Goal: Task Accomplishment & Management: Use online tool/utility

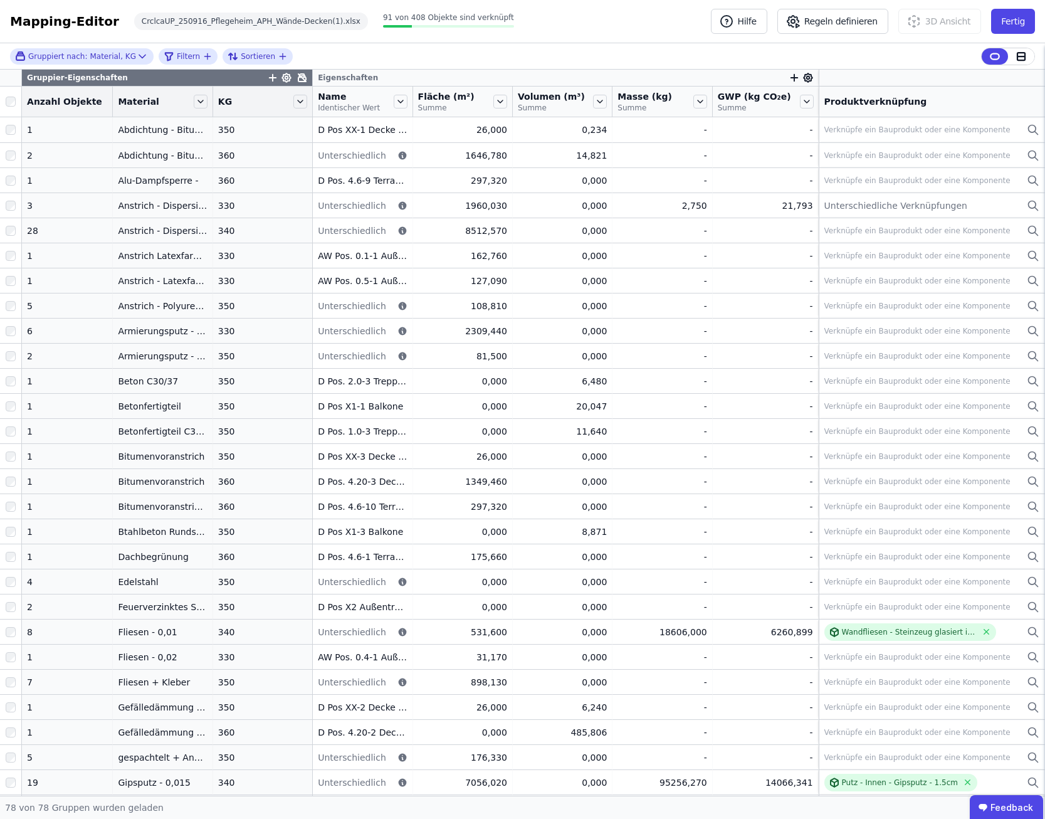
click at [297, 80] on icon at bounding box center [302, 78] width 10 height 10
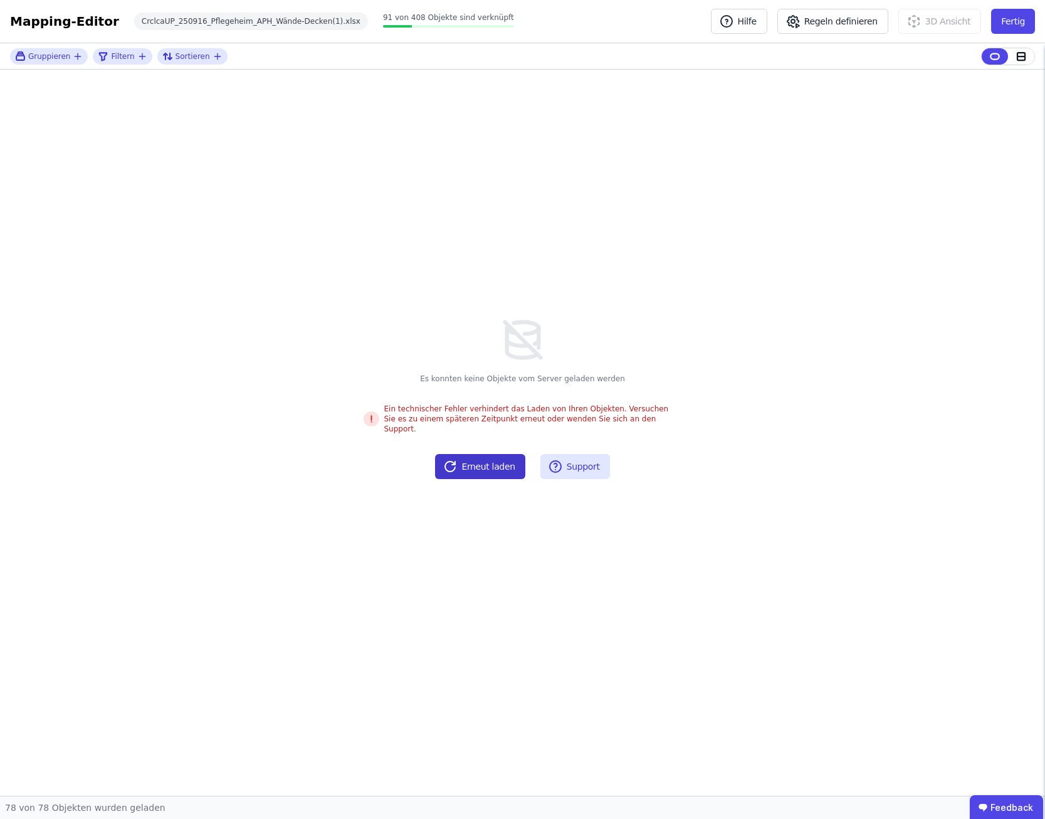
click at [490, 464] on button "Erneut laden" at bounding box center [480, 466] width 90 height 25
click at [75, 55] on icon "button" at bounding box center [78, 56] width 10 height 10
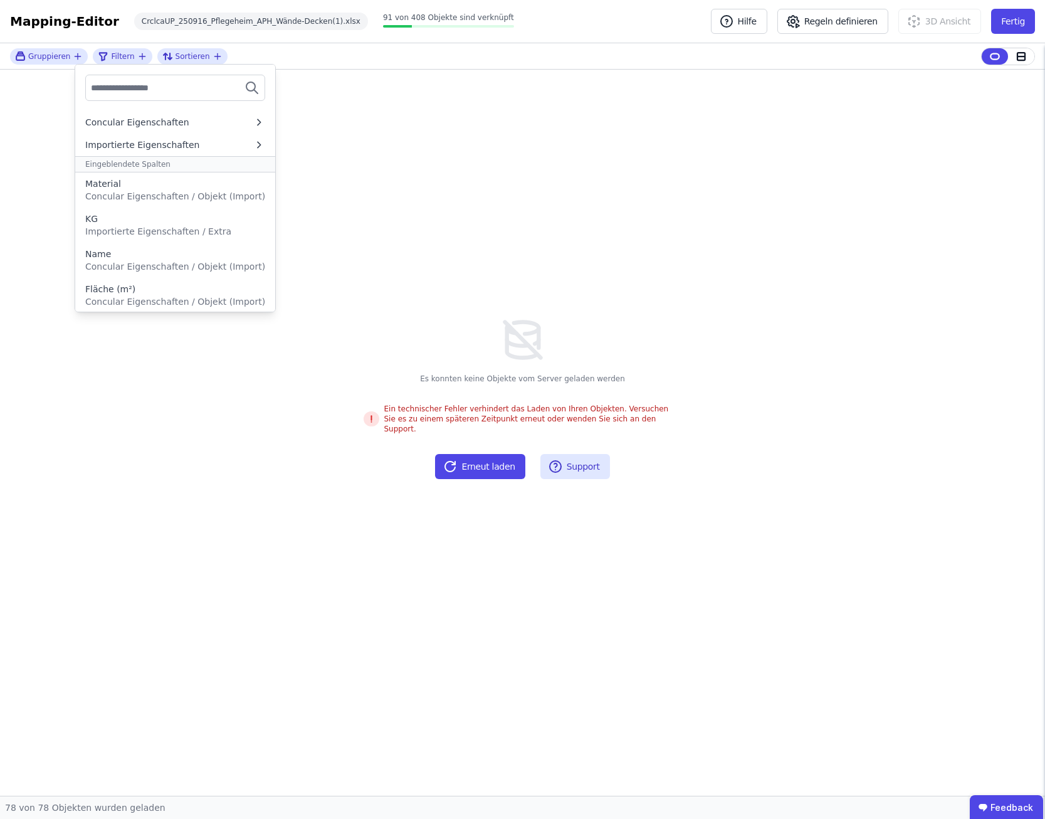
click at [755, 125] on div "Gruppieren Concular Eigenschaften Importierte Eigenschaften Eingeblendete Spalt…" at bounding box center [522, 419] width 1045 height 752
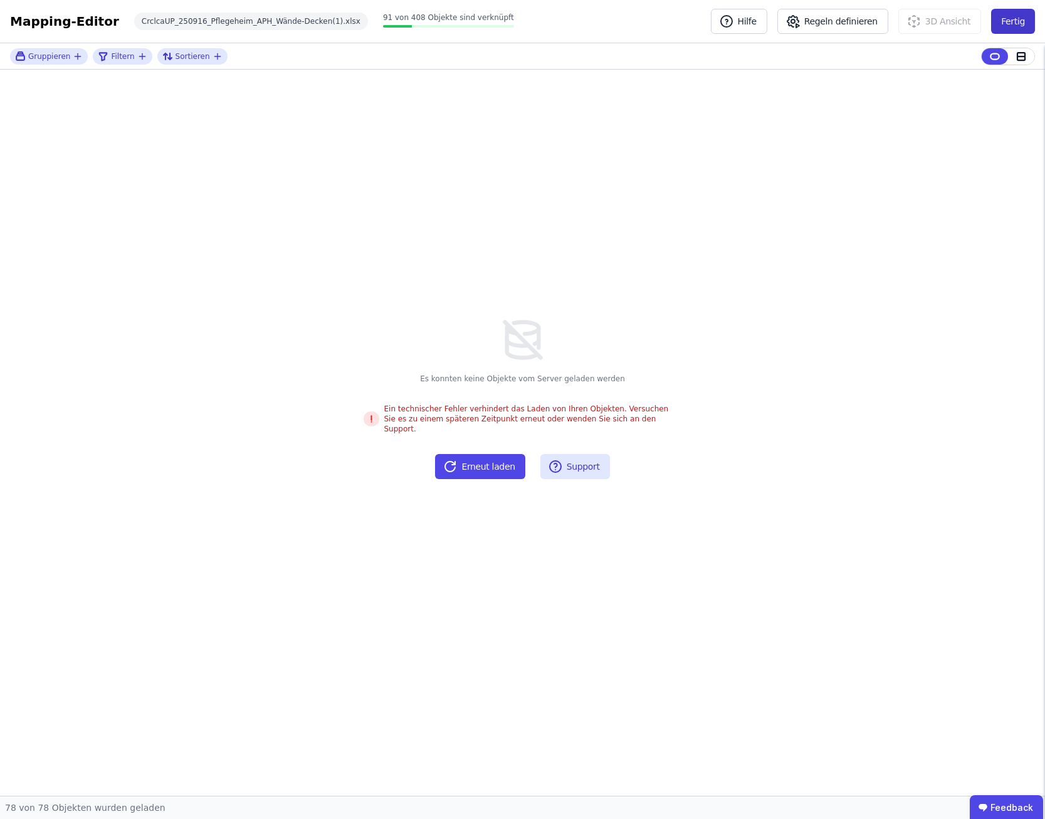
click at [1016, 26] on button "Fertig" at bounding box center [1013, 21] width 44 height 25
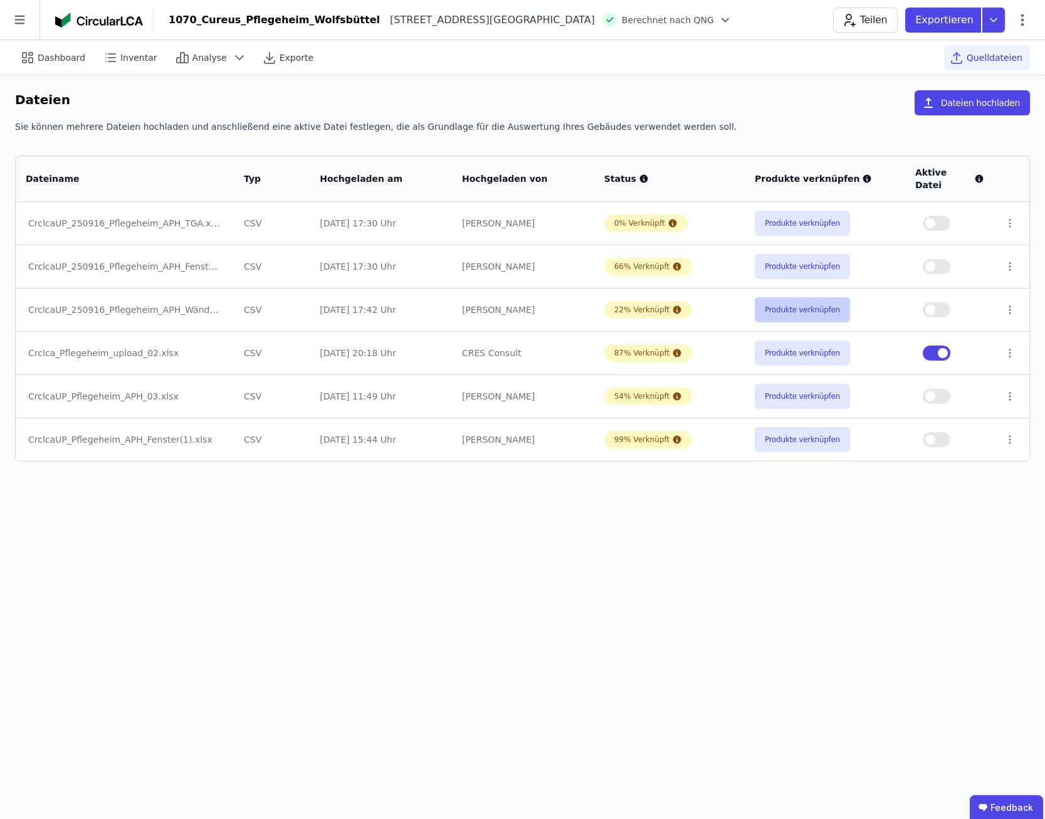
click at [819, 297] on button "Produkte verknüpfen" at bounding box center [802, 309] width 95 height 25
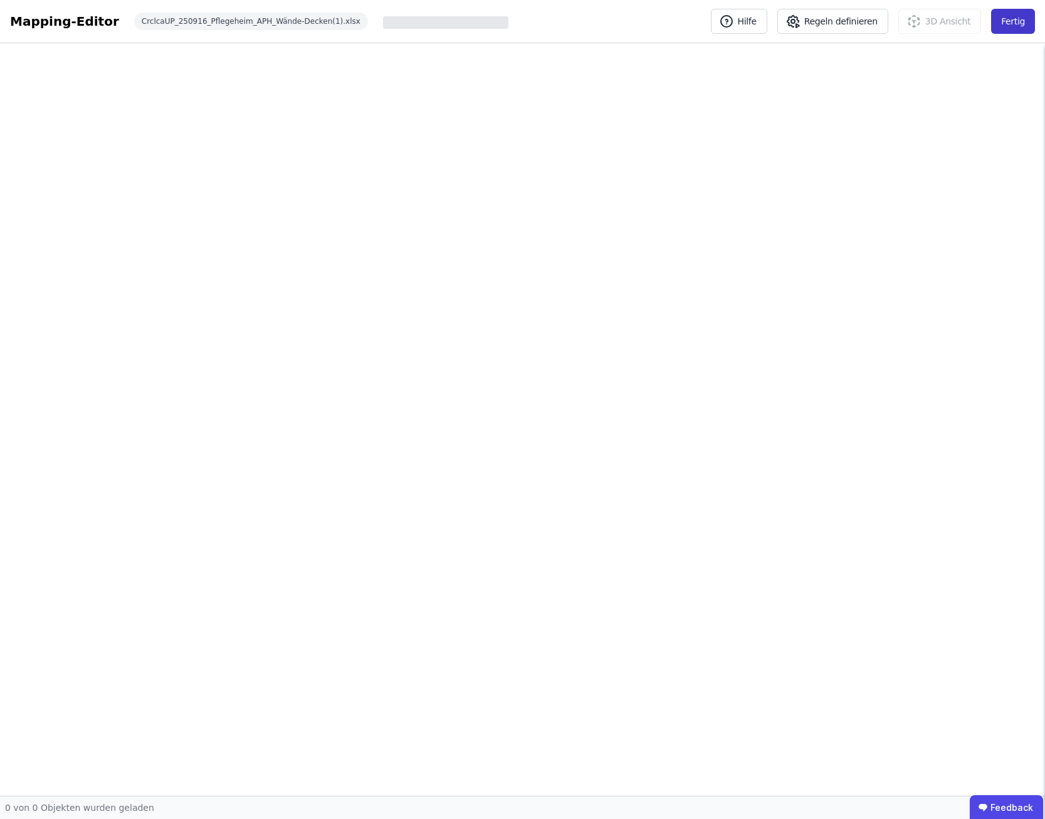
click at [1009, 28] on button "Fertig" at bounding box center [1013, 21] width 44 height 25
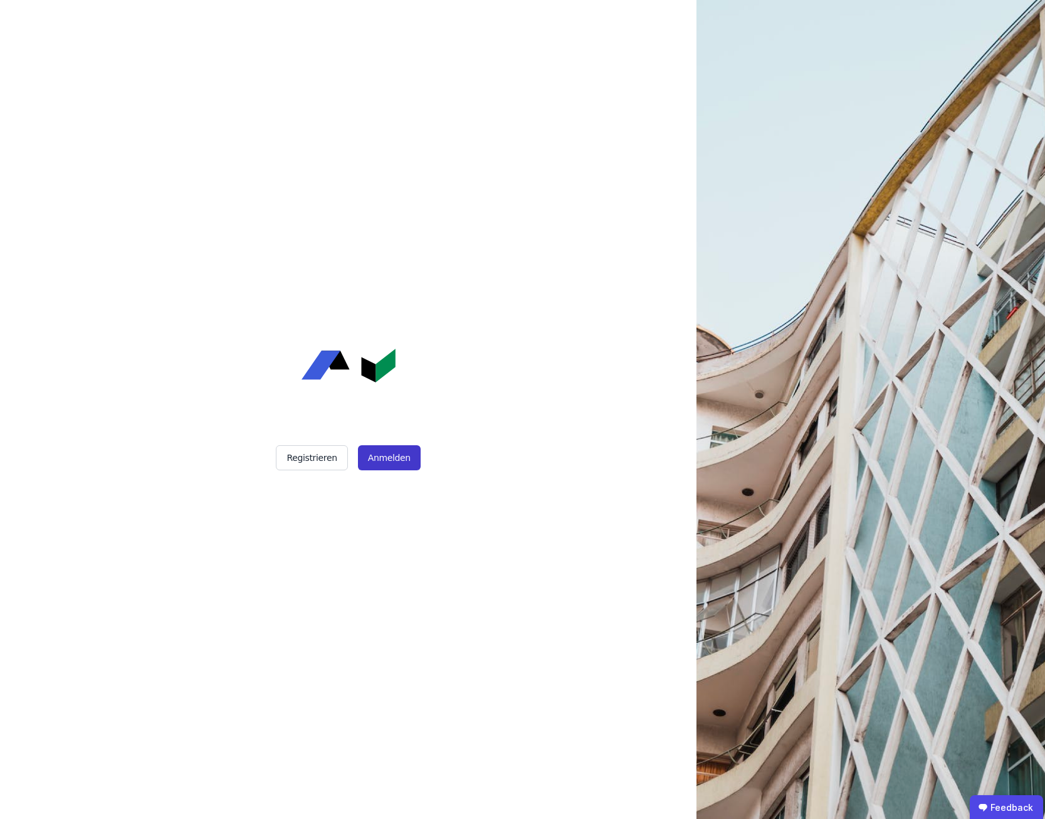
click at [394, 457] on button "Anmelden" at bounding box center [389, 457] width 63 height 25
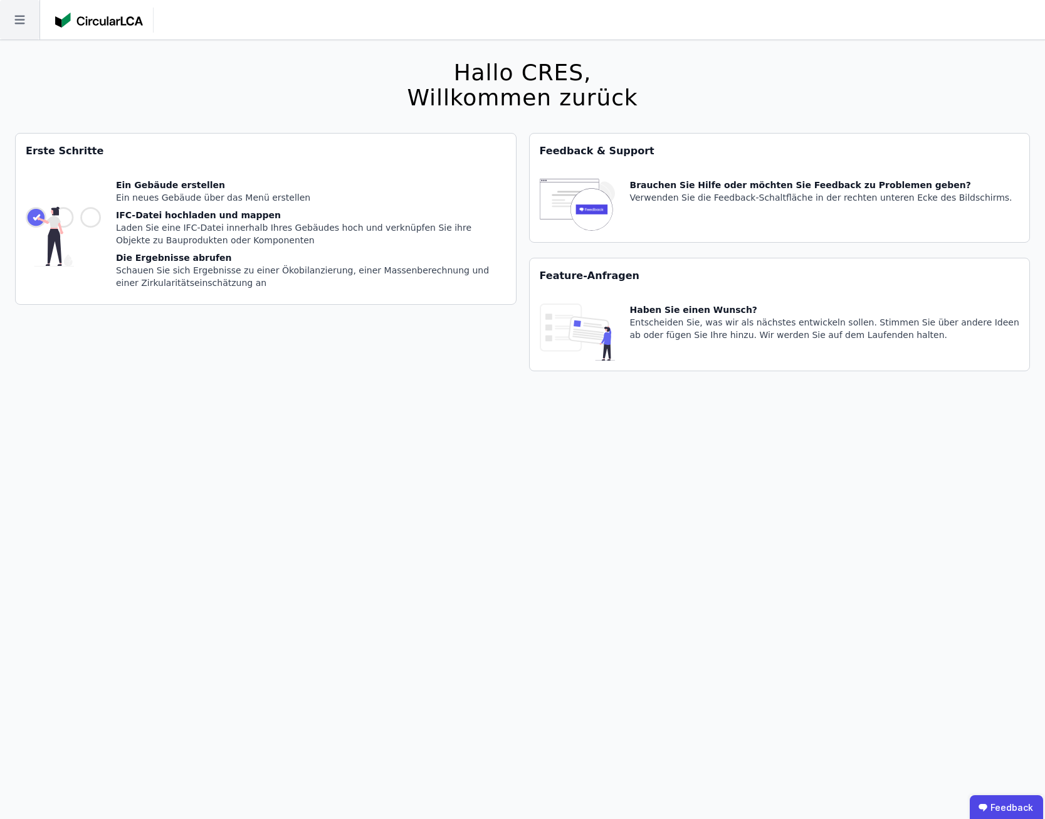
click at [22, 20] on icon at bounding box center [19, 20] width 10 height 9
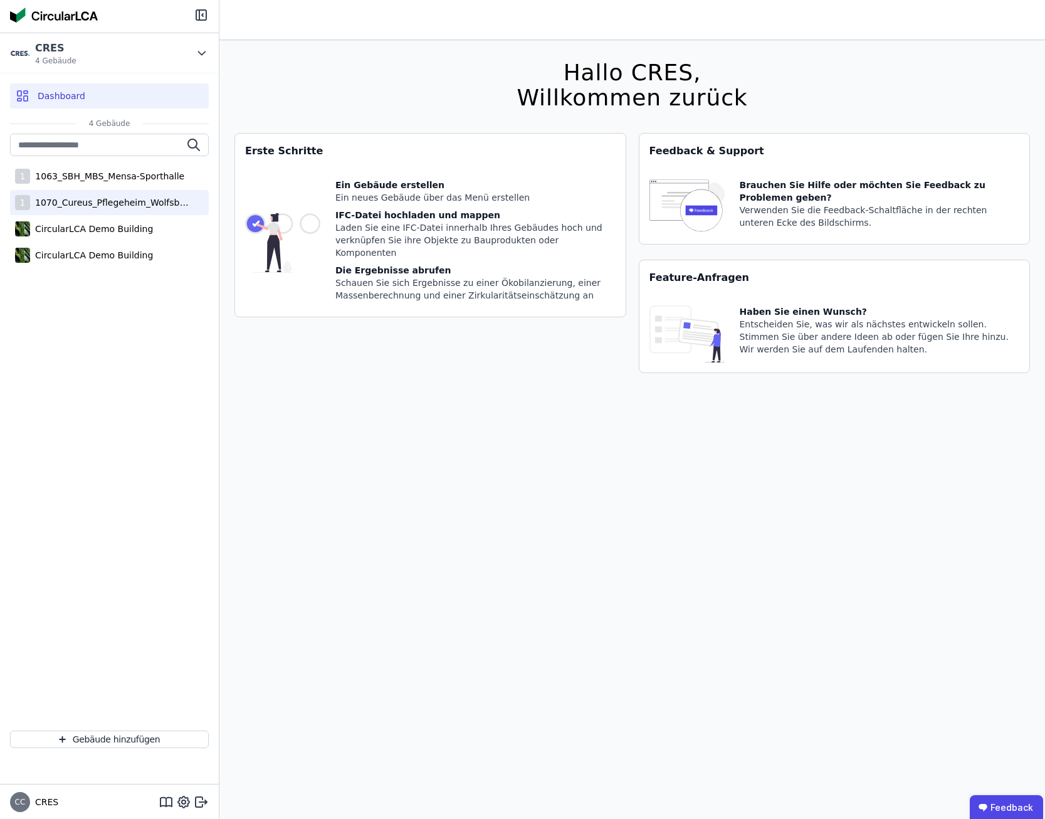
click at [123, 205] on div "1070_Cureus_Pflegeheim_Wolfsbüttel" at bounding box center [111, 202] width 163 height 13
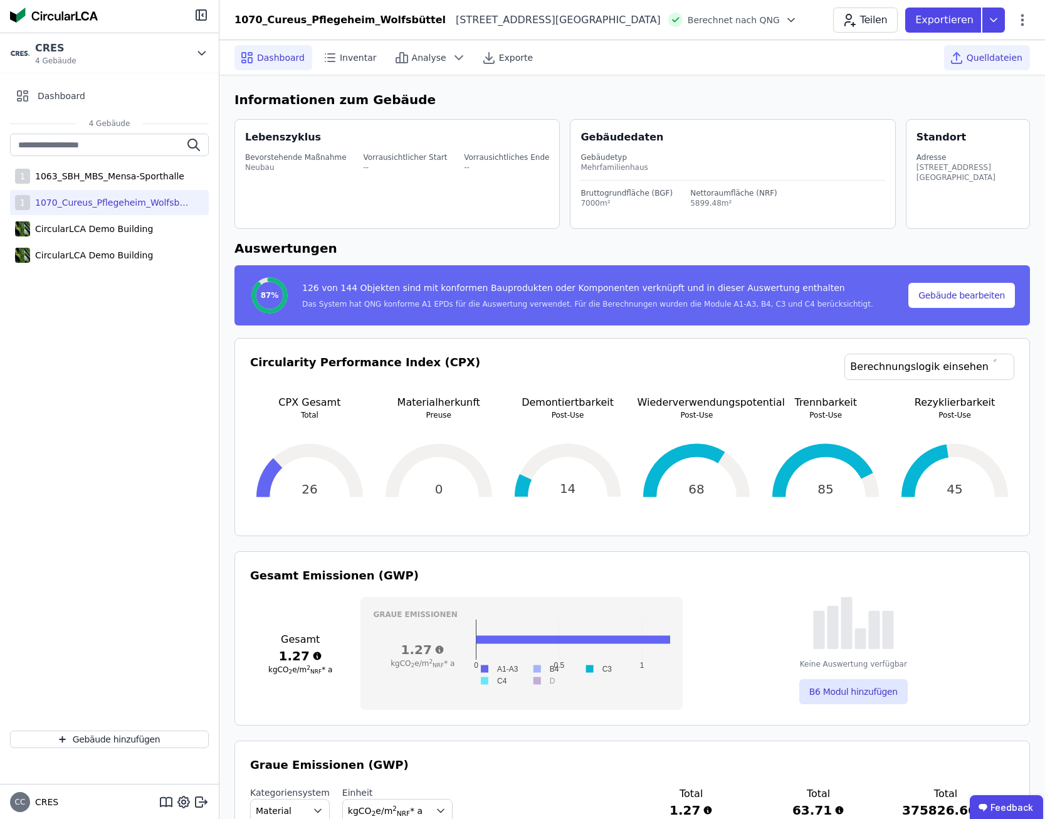
click at [995, 61] on span "Quelldateien" at bounding box center [995, 57] width 56 height 13
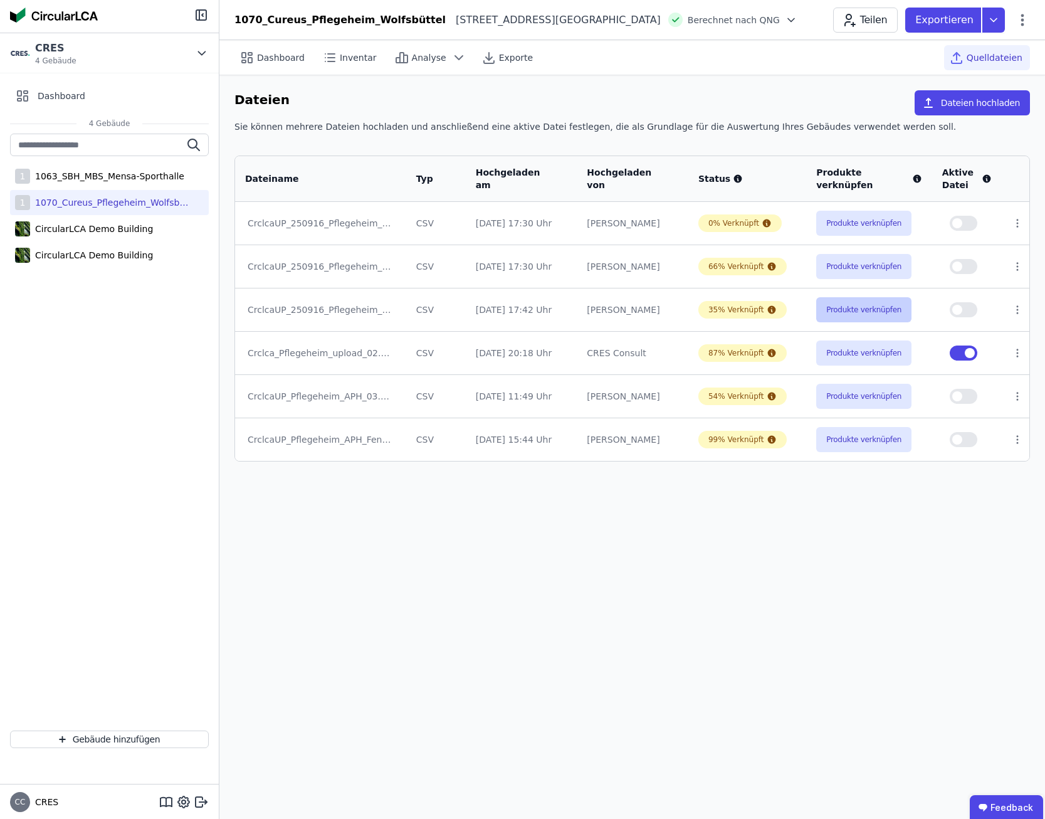
click at [890, 317] on button "Produkte verknüpfen" at bounding box center [863, 309] width 95 height 25
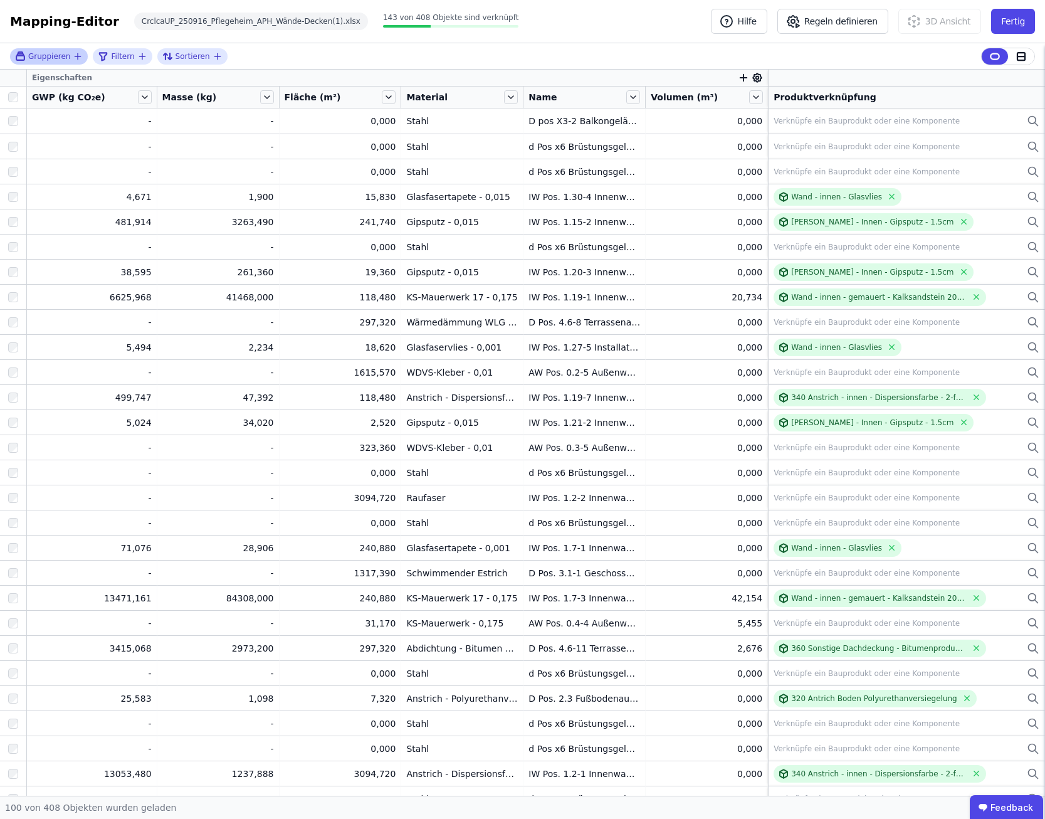
click at [53, 60] on span "Gruppieren" at bounding box center [49, 56] width 42 height 10
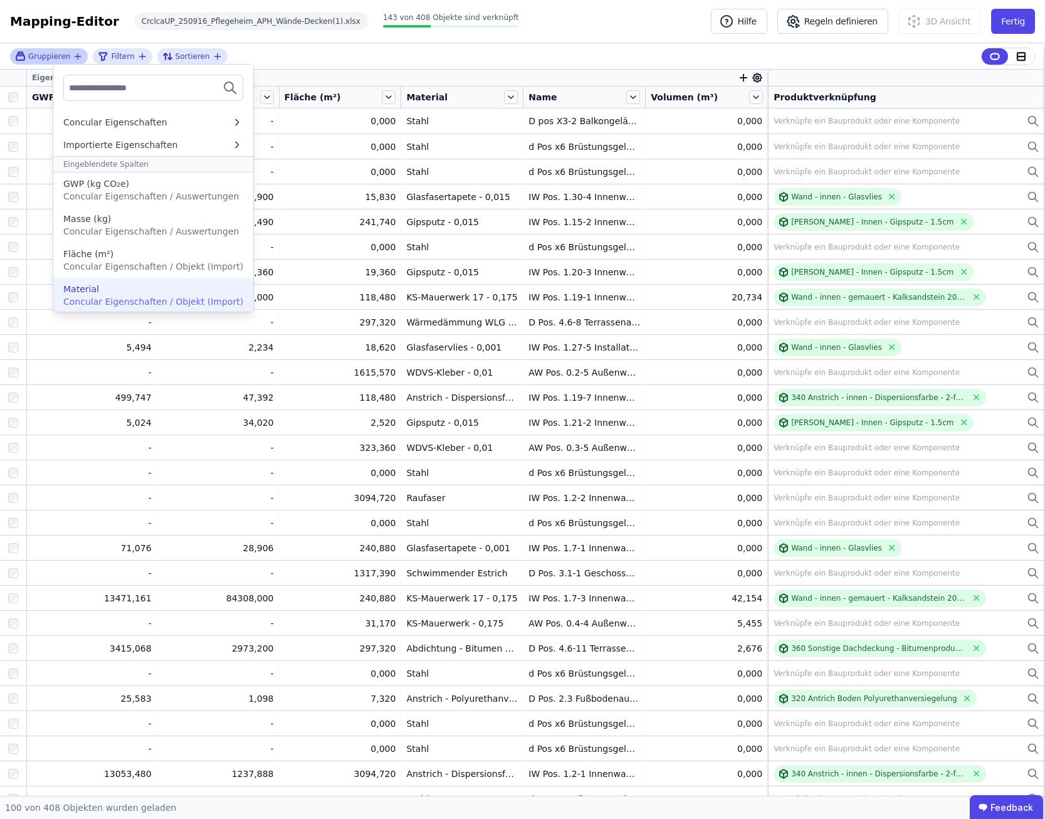
click at [119, 292] on div "Material" at bounding box center [153, 289] width 180 height 13
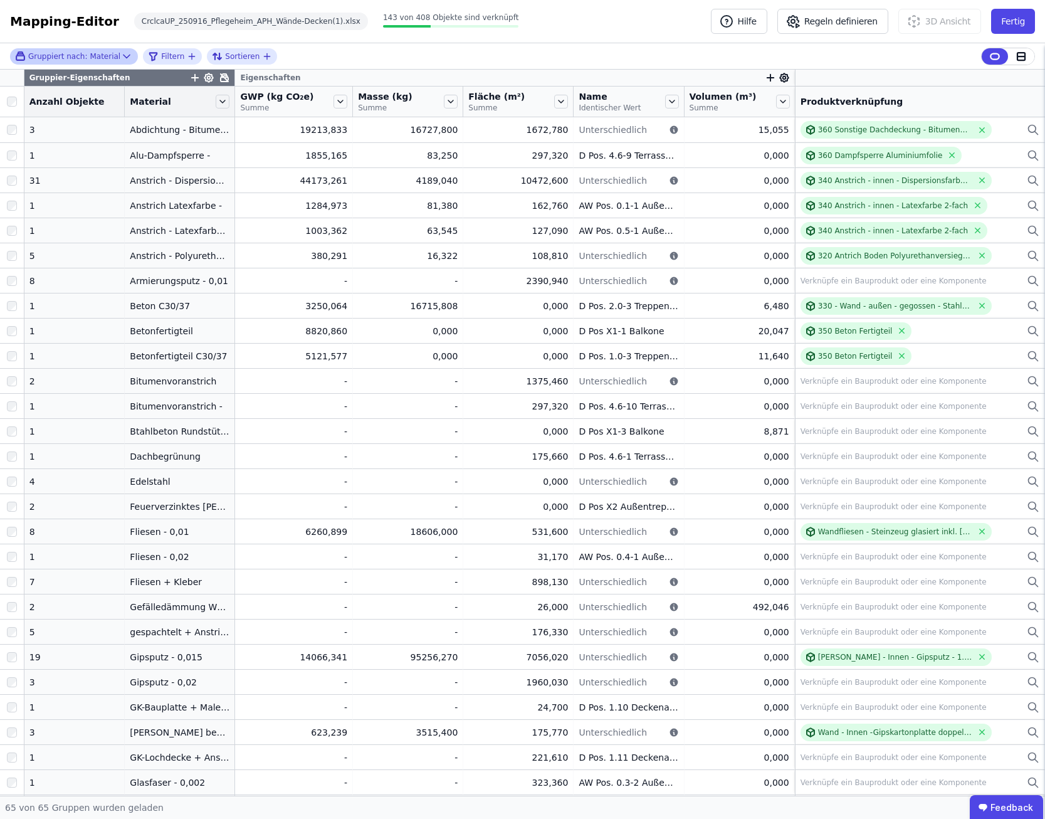
click at [532, 59] on div "Gruppiert nach: Material Filtern Sortieren" at bounding box center [522, 56] width 1045 height 26
